Goal: Task Accomplishment & Management: Manage account settings

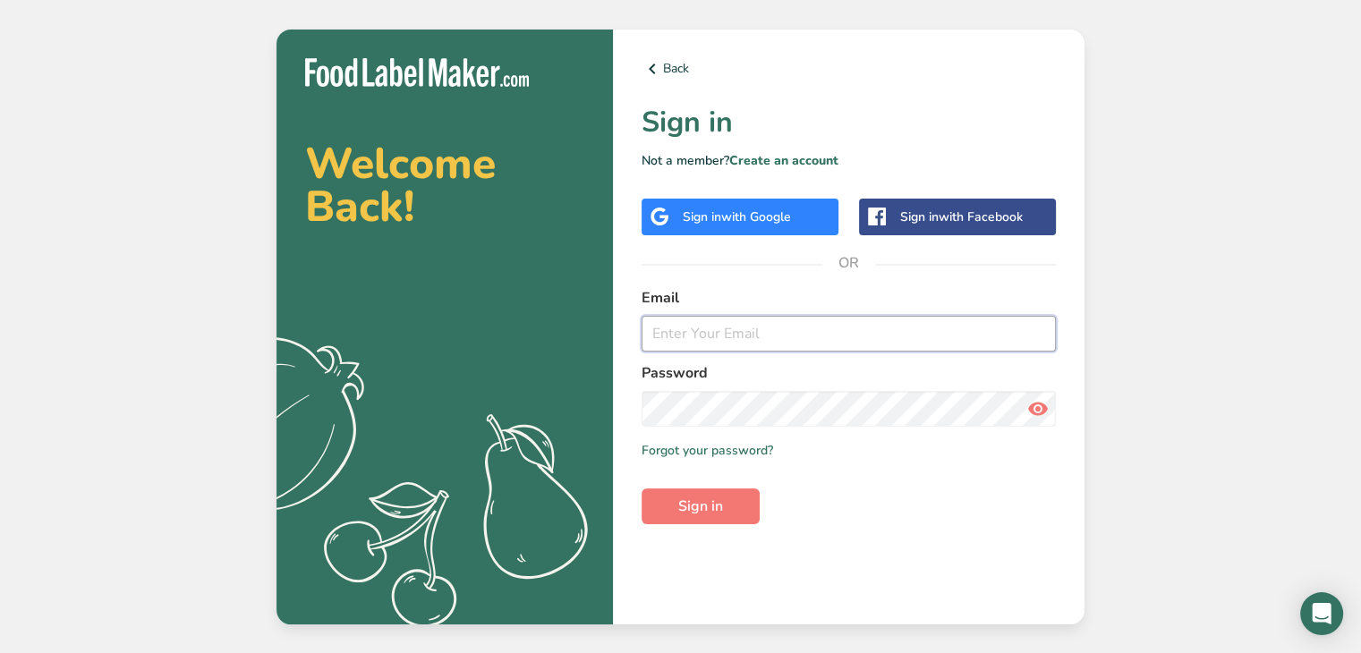
click at [856, 336] on input "email" at bounding box center [848, 334] width 414 height 36
type input "[EMAIL_ADDRESS][DOMAIN_NAME]"
click at [641, 489] on button "Sign in" at bounding box center [700, 507] width 118 height 36
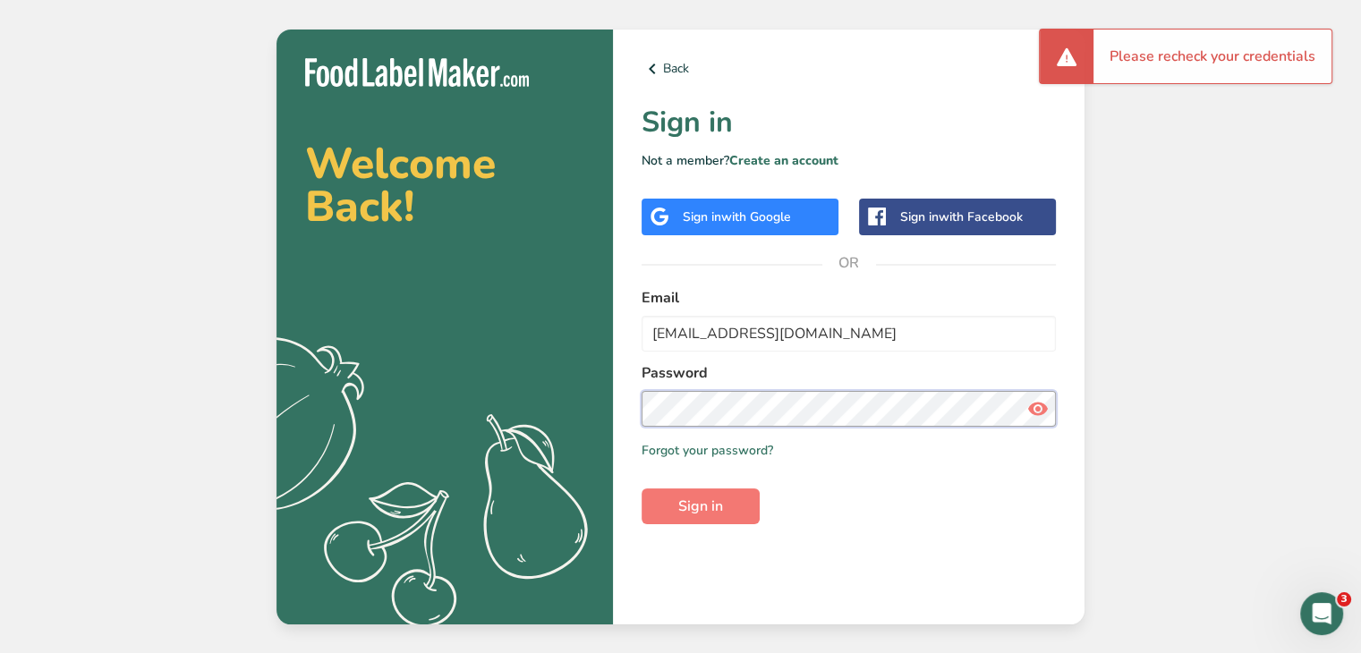
click at [641, 489] on button "Sign in" at bounding box center [700, 507] width 118 height 36
click at [600, 398] on section "Welcome Back! .a{fill:#f5f3ed;} Back Sign in Not a member? Create an account Si…" at bounding box center [680, 327] width 808 height 595
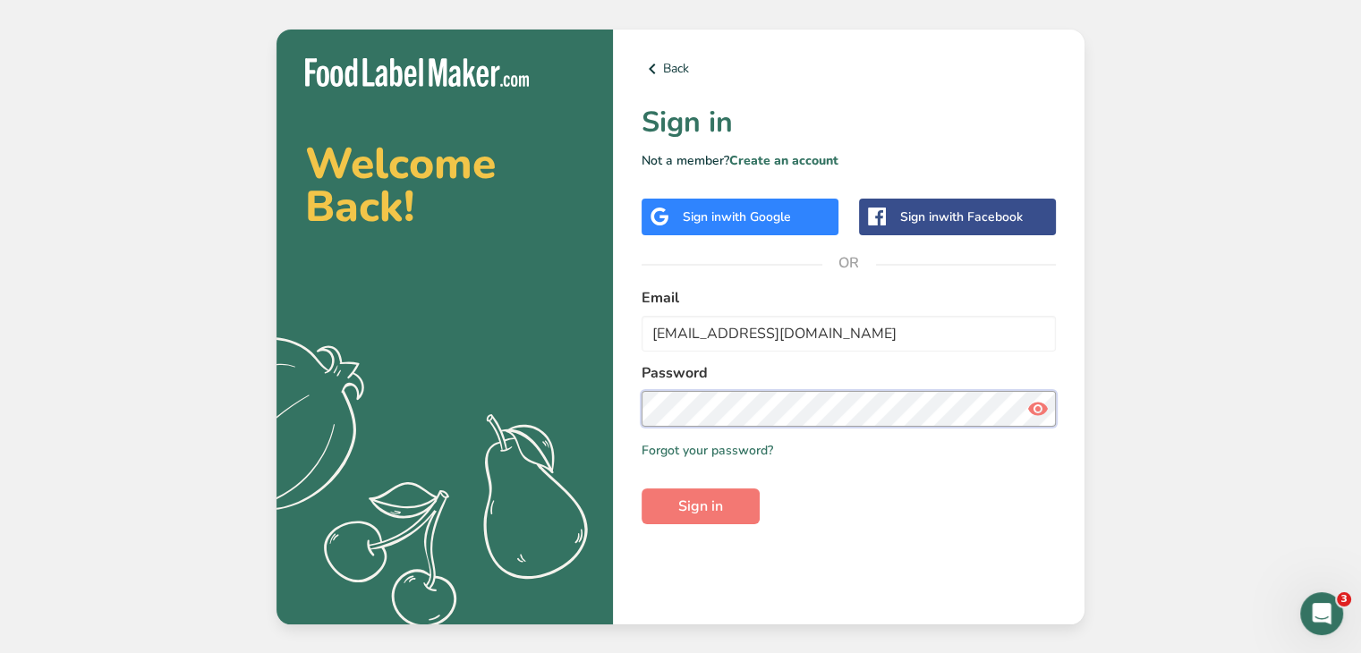
click at [641, 489] on button "Sign in" at bounding box center [700, 507] width 118 height 36
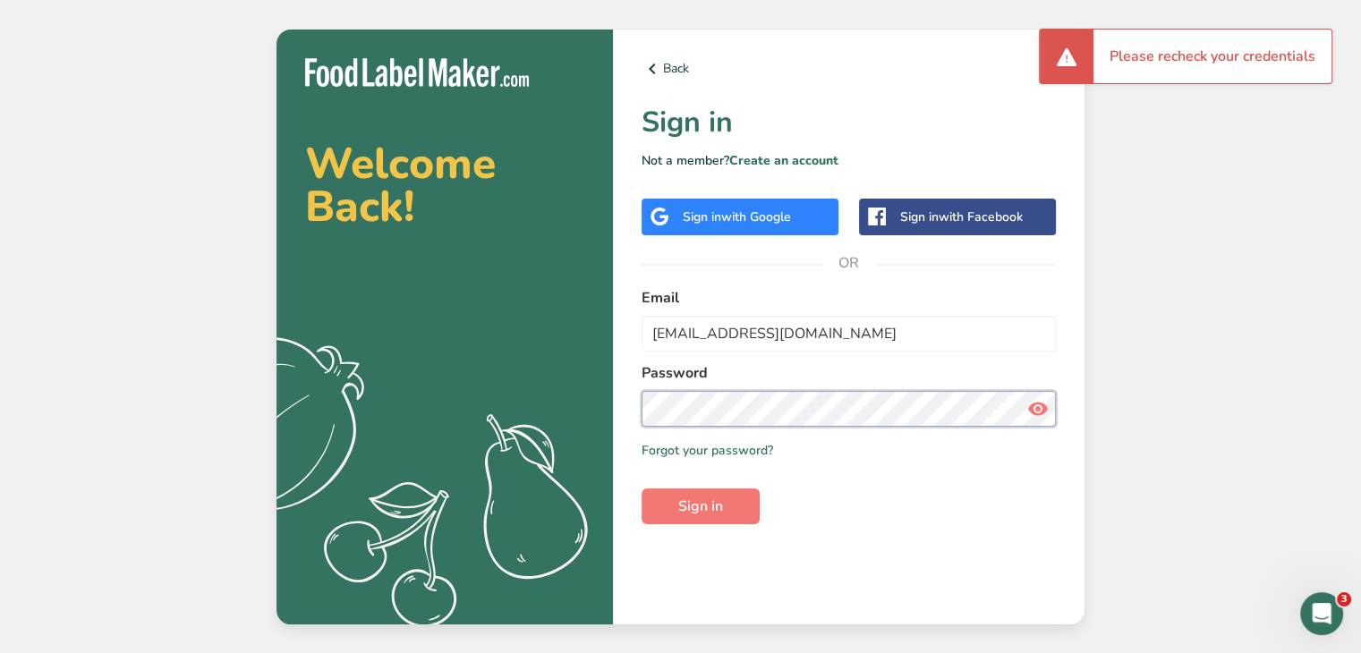
click at [641, 489] on button "Sign in" at bounding box center [700, 507] width 118 height 36
click at [1034, 398] on icon at bounding box center [1037, 409] width 21 height 32
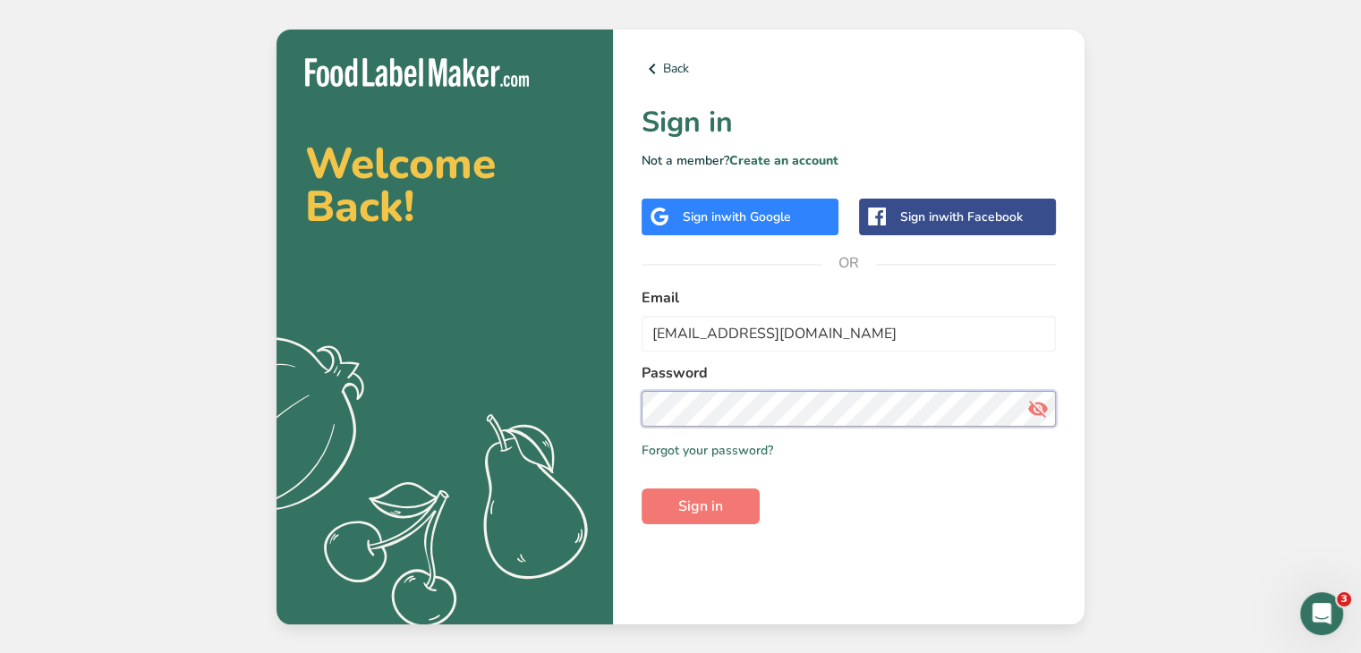
click at [641, 489] on button "Sign in" at bounding box center [700, 507] width 118 height 36
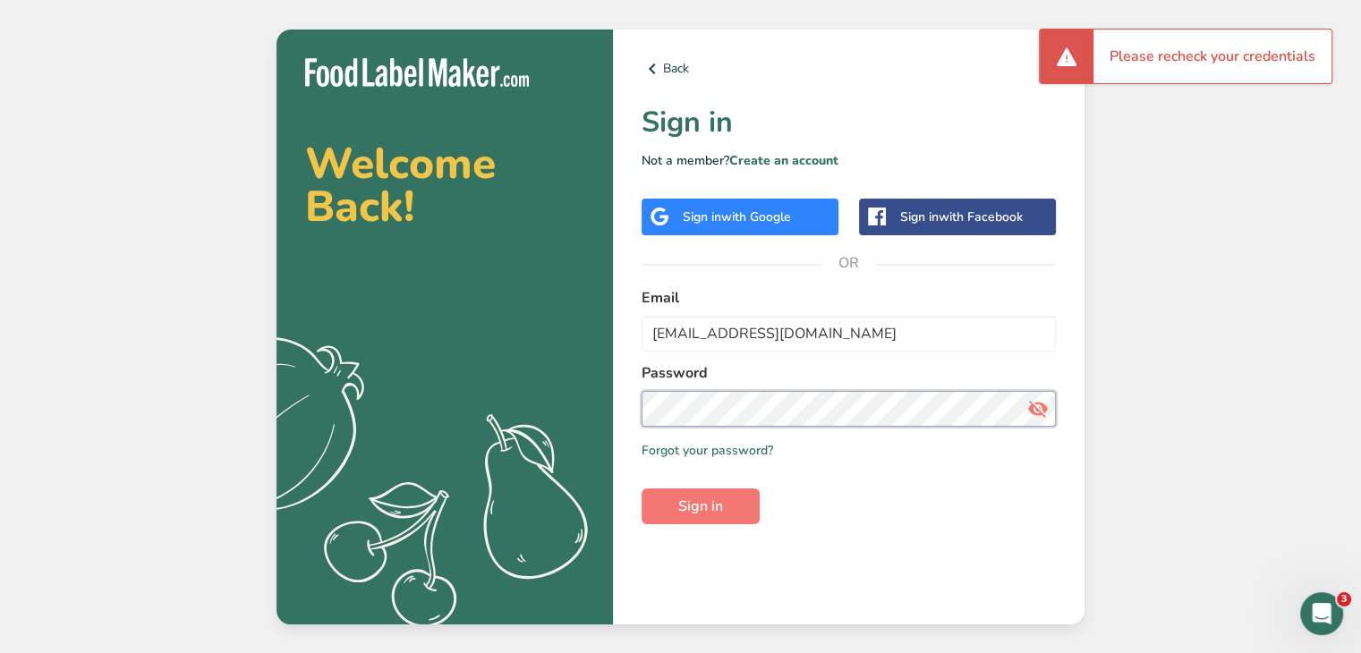
click at [641, 489] on button "Sign in" at bounding box center [700, 507] width 118 height 36
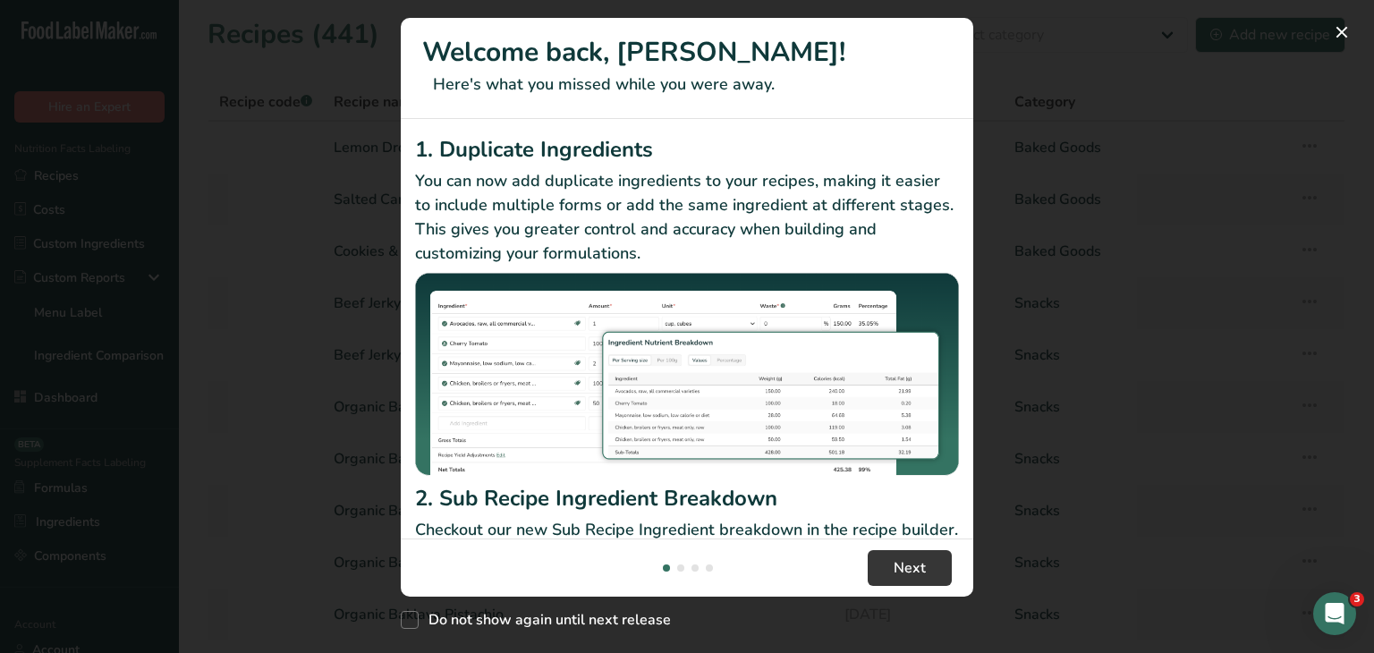
click at [1202, 115] on div "New Features" at bounding box center [687, 326] width 1374 height 653
